Goal: Task Accomplishment & Management: Use online tool/utility

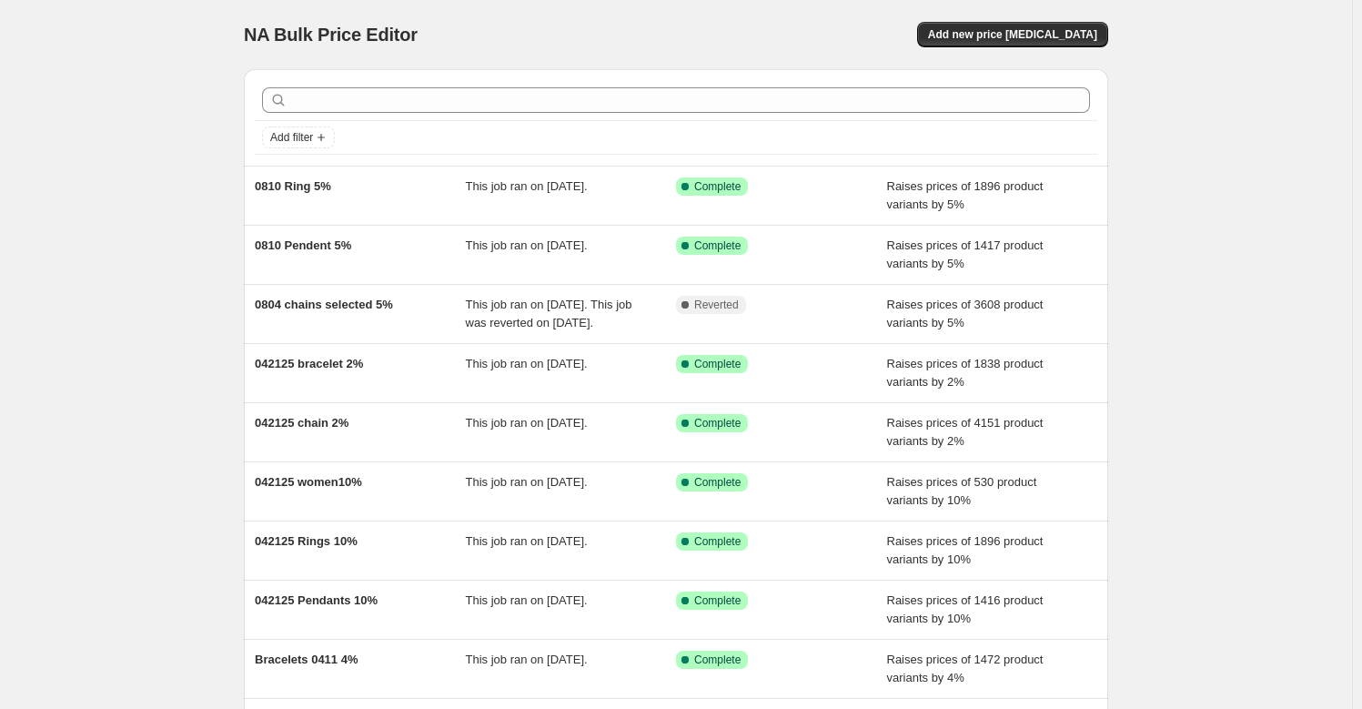
click at [1192, 221] on div "NA Bulk Price Editor. This page is ready NA Bulk Price Editor Add new price [ME…" at bounding box center [676, 468] width 1352 height 937
